Goal: Find specific page/section: Find specific page/section

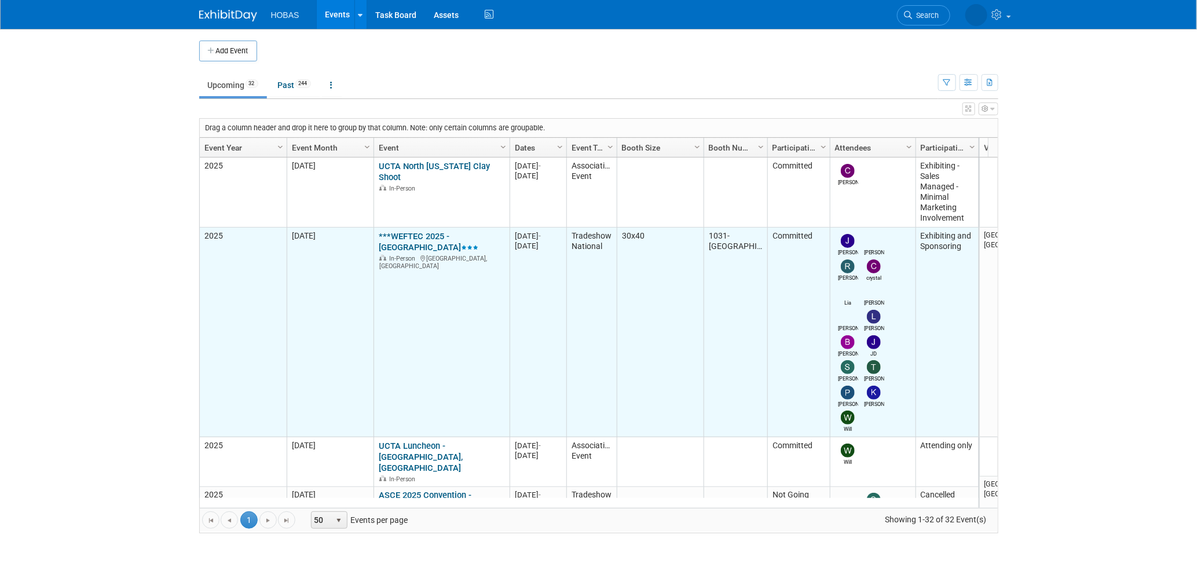
click at [439, 236] on link "***WEFTEC 2025 - [GEOGRAPHIC_DATA]" at bounding box center [429, 241] width 100 height 21
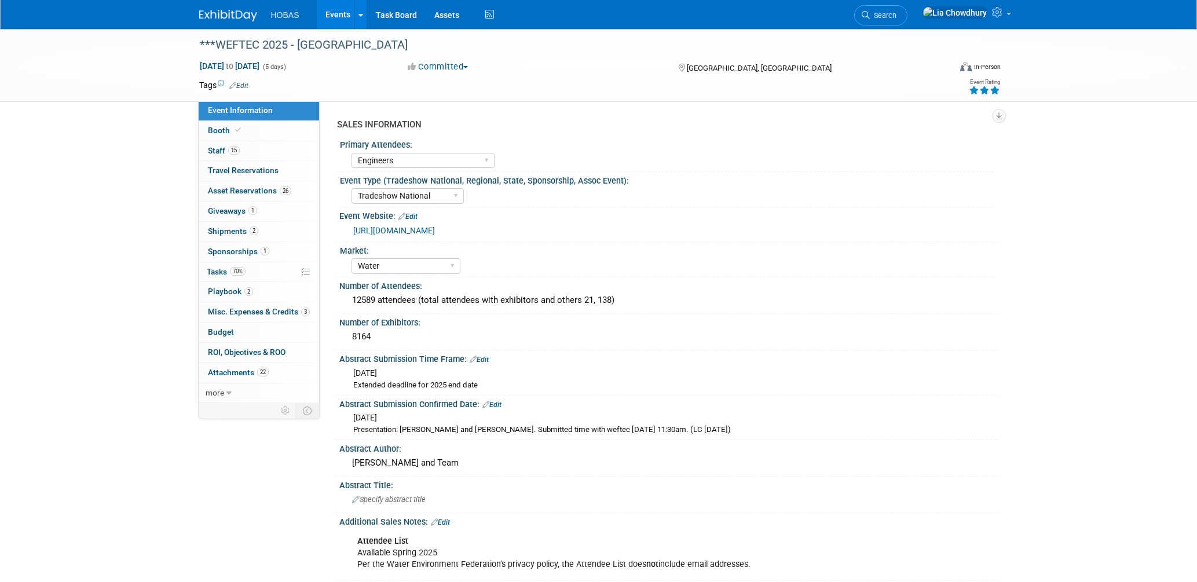
select select "Engineers"
select select "Tradeshow National"
select select "Water"
select select "Exhibiting and Sponsoring"
click at [229, 146] on span "15" at bounding box center [234, 150] width 12 height 9
